Goal: Task Accomplishment & Management: Use online tool/utility

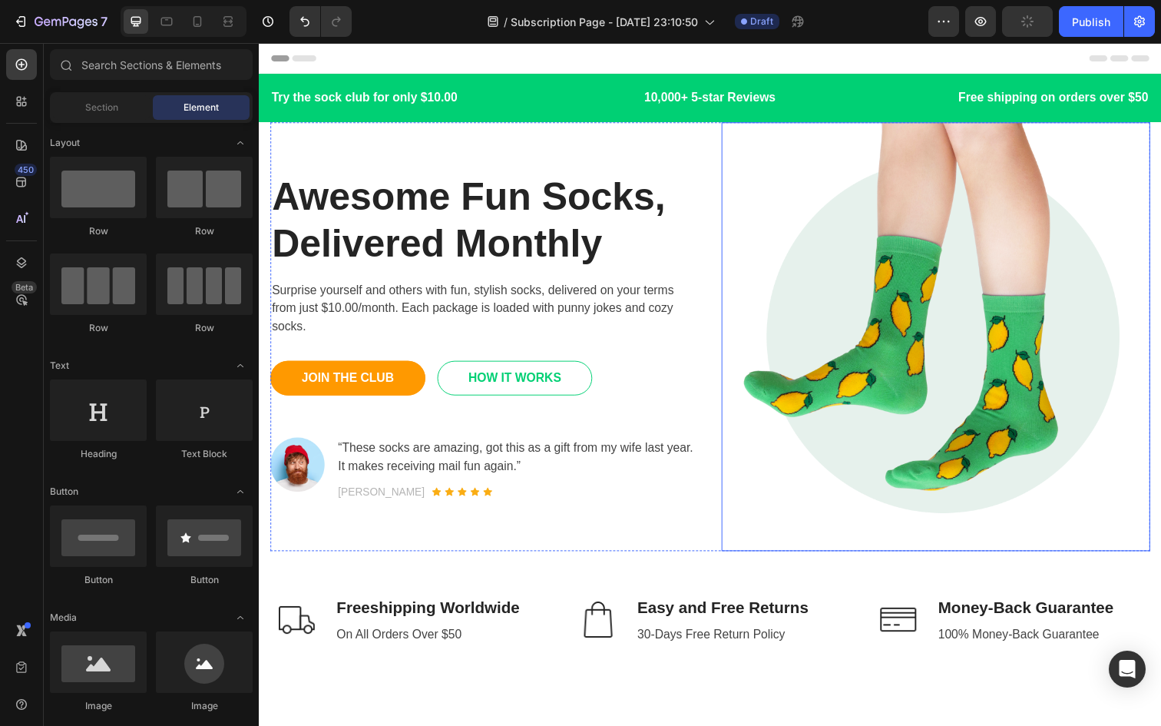
click at [971, 382] on img at bounding box center [950, 343] width 438 height 438
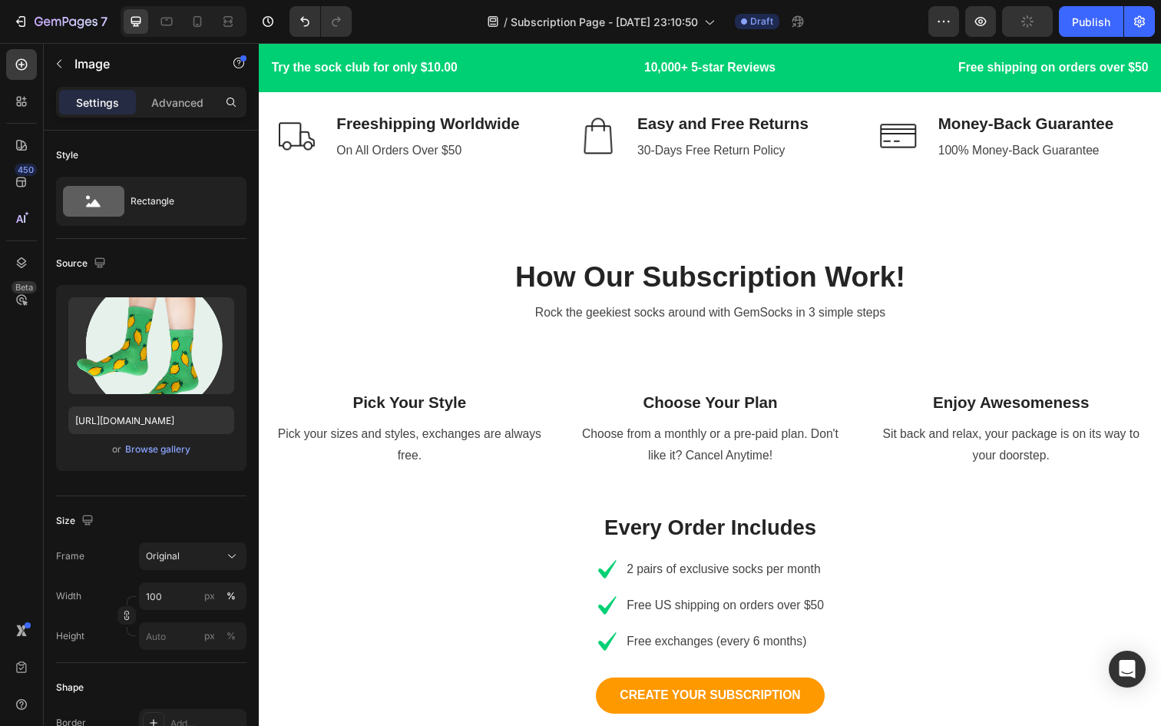
scroll to position [495, 0]
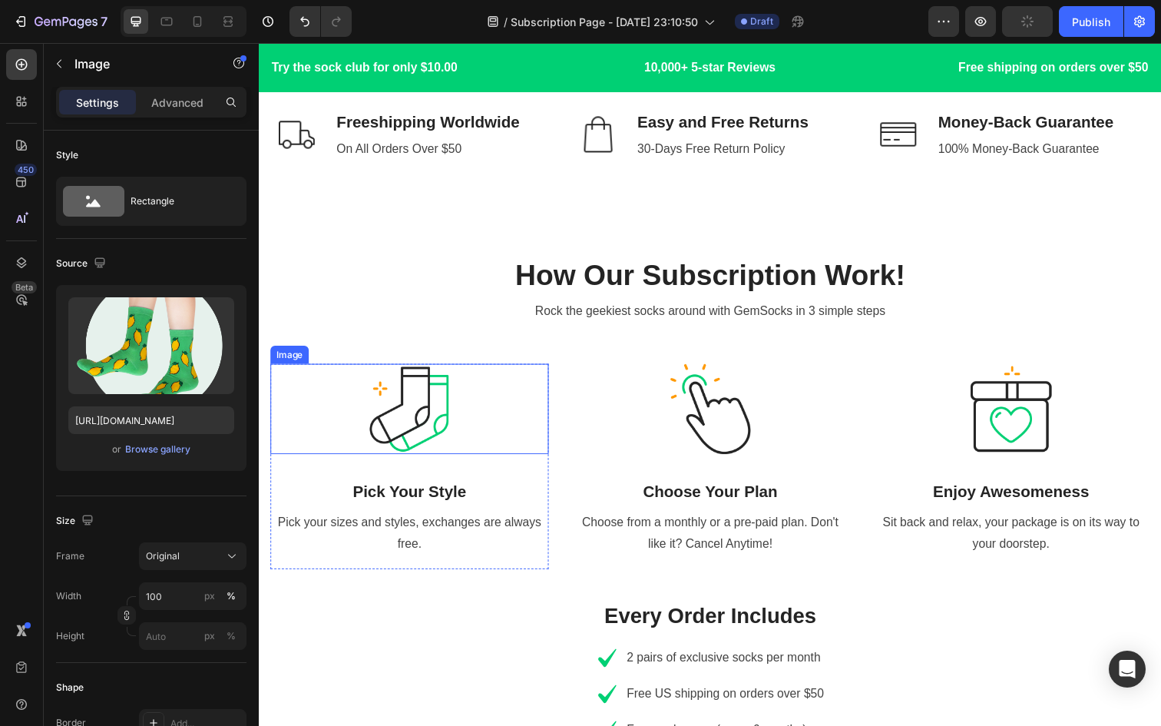
click at [425, 401] on img at bounding box center [412, 416] width 92 height 92
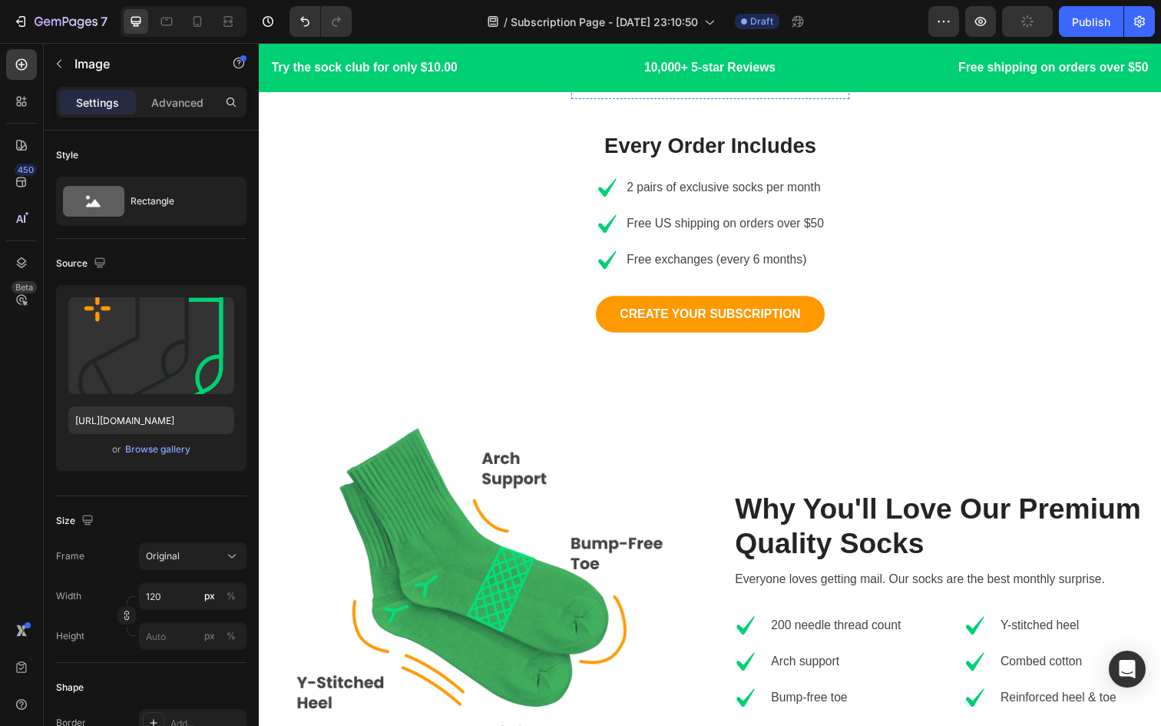
scroll to position [1028, 0]
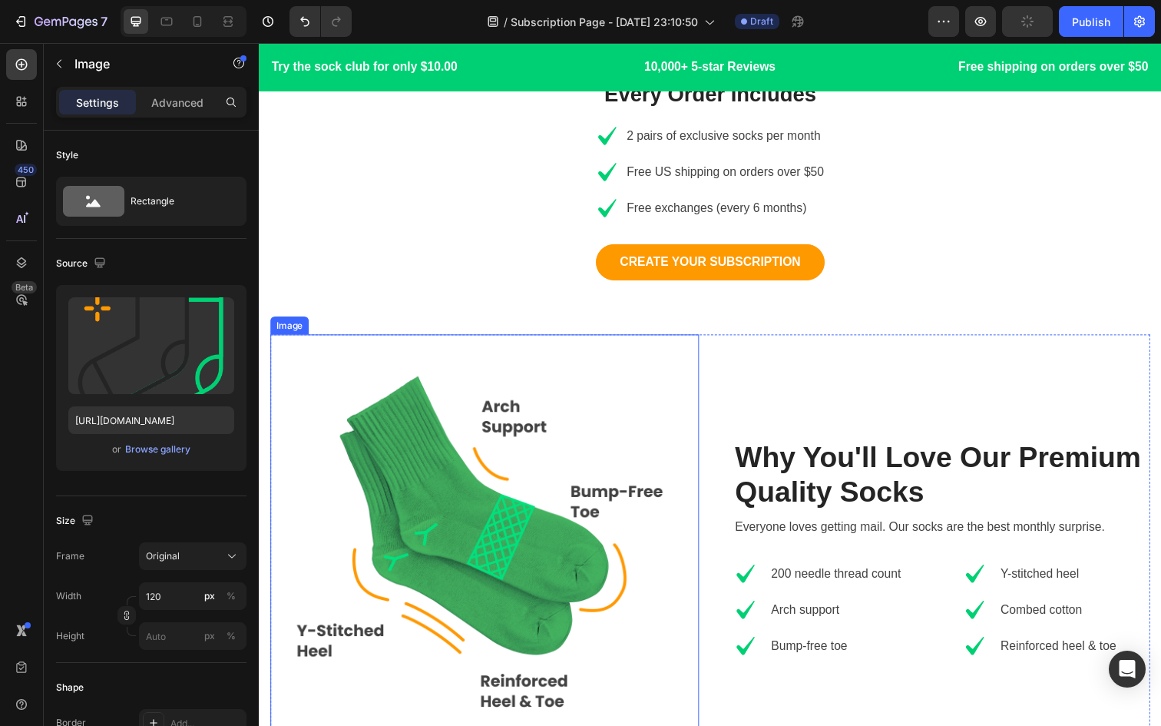
click at [505, 546] on img at bounding box center [489, 559] width 438 height 438
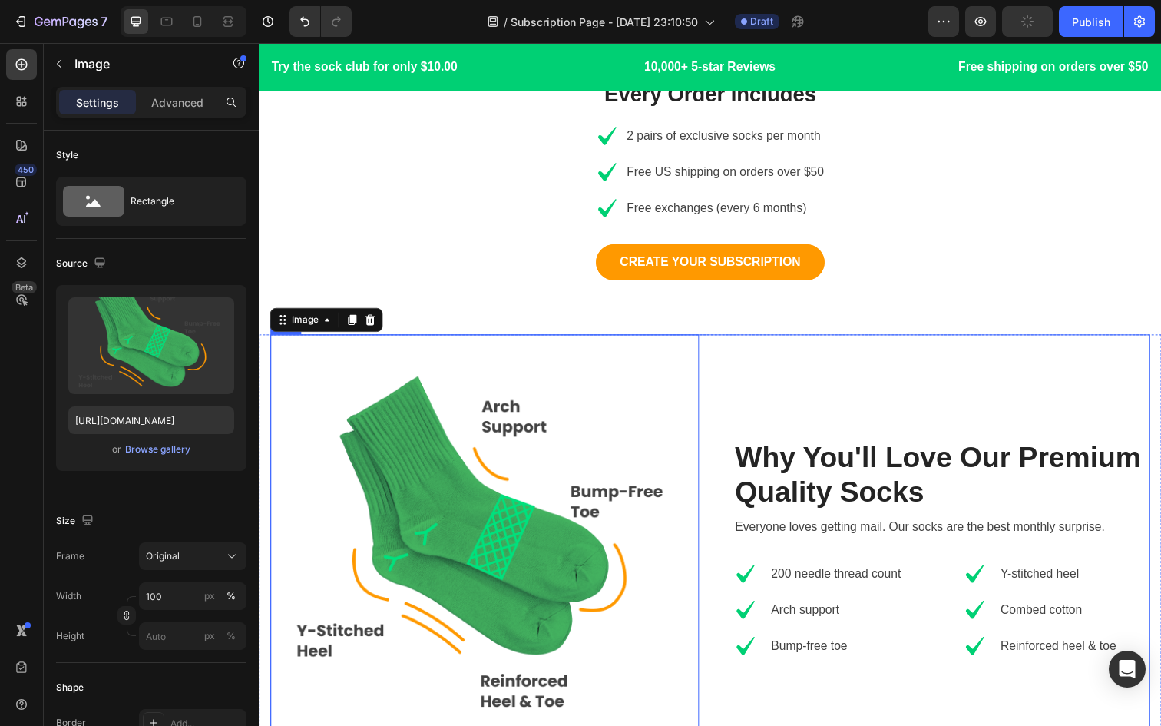
click at [779, 382] on div "Why You'll Love Our Premium Quality Socks Heading Everyone loves getting mail. …" at bounding box center [950, 559] width 438 height 438
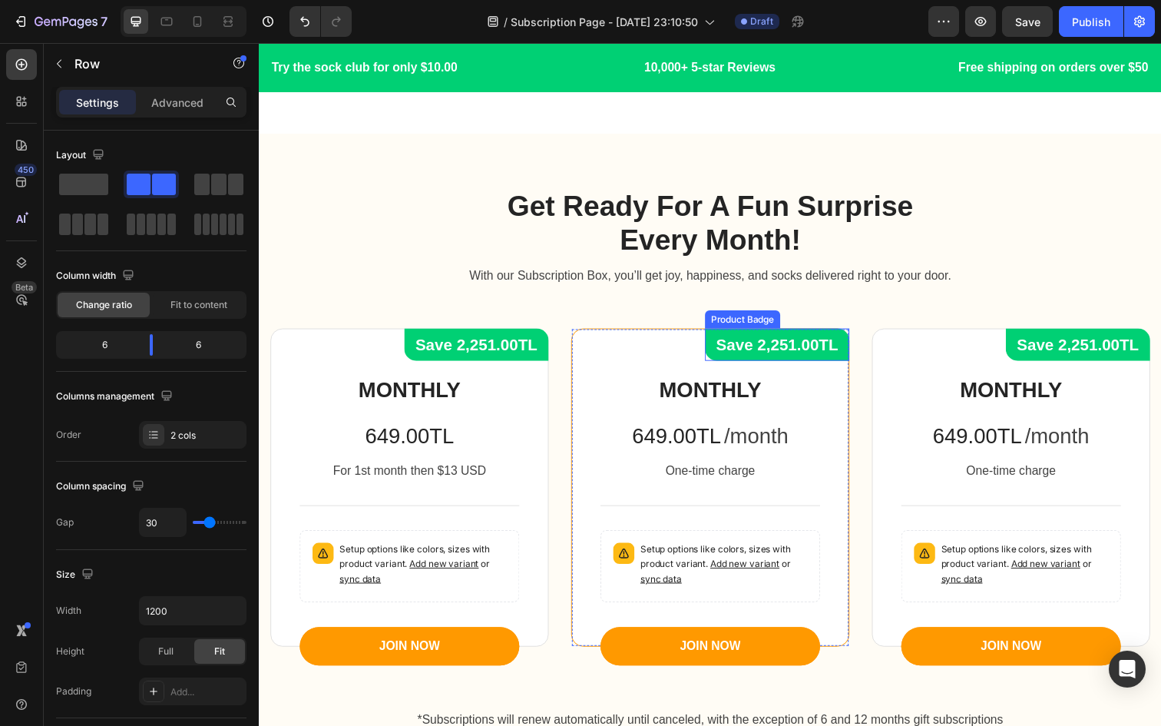
scroll to position [1685, 0]
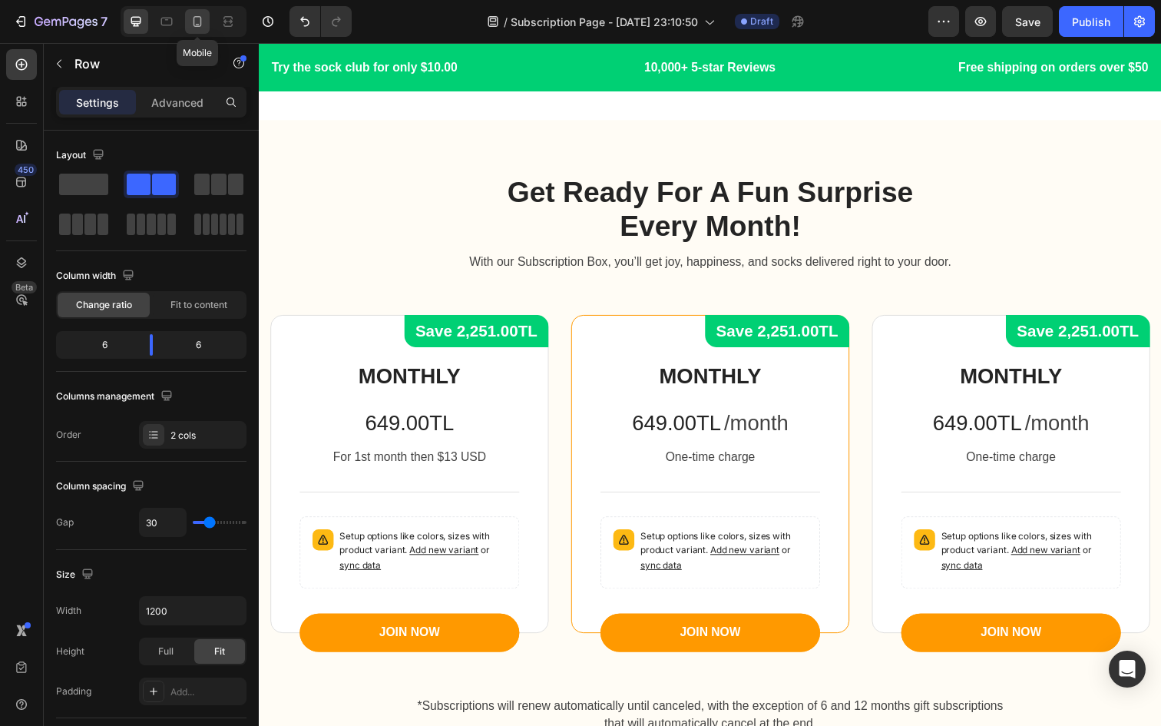
click at [198, 25] on icon at bounding box center [197, 21] width 15 height 15
type input "0"
type input "100%"
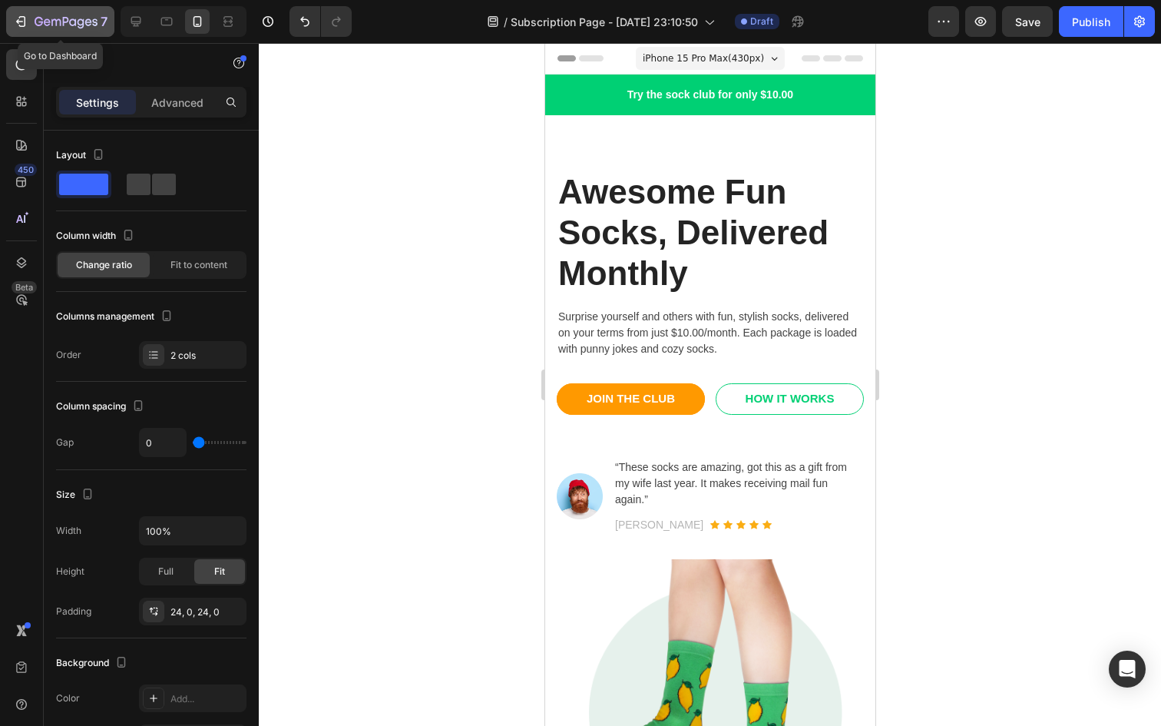
click at [24, 15] on icon "button" at bounding box center [20, 21] width 15 height 15
